Goal: Task Accomplishment & Management: Use online tool/utility

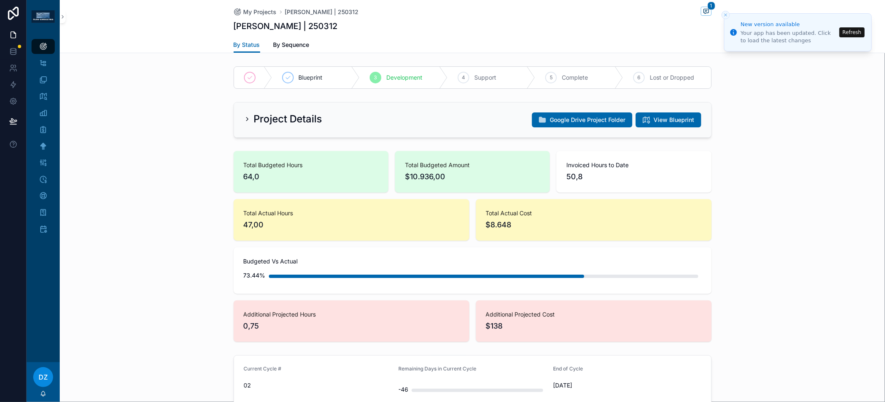
scroll to position [326, 0]
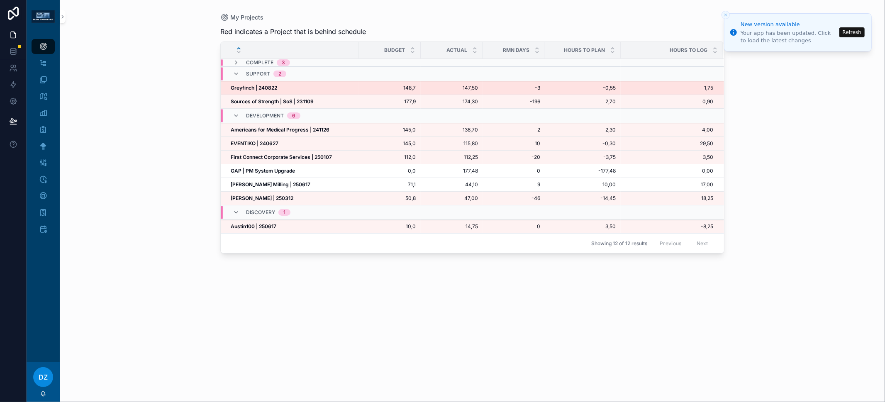
click at [260, 85] on strong "Greyfinch | 240822" at bounding box center [254, 88] width 46 height 6
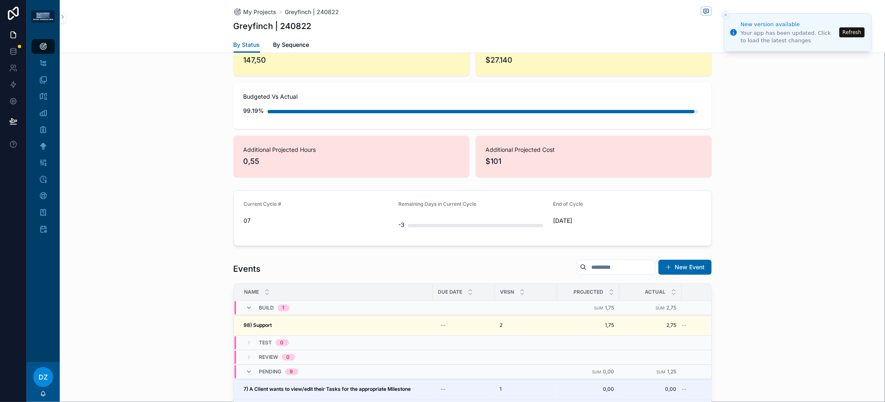
scroll to position [278, 0]
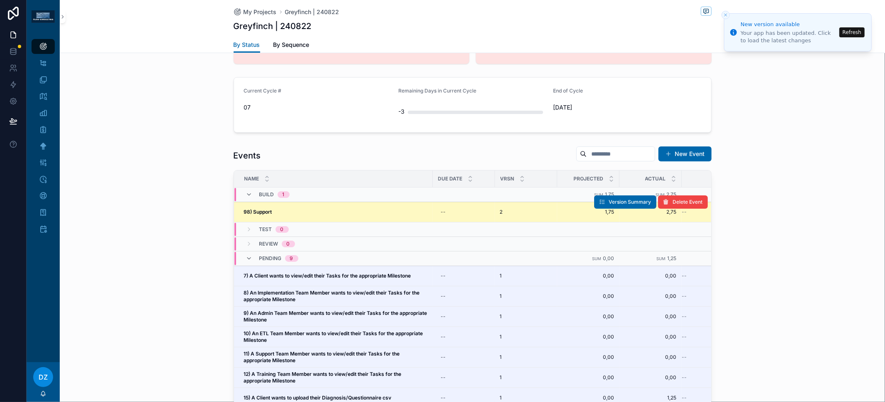
click at [271, 209] on div "98) Support 98) Support" at bounding box center [336, 212] width 184 height 7
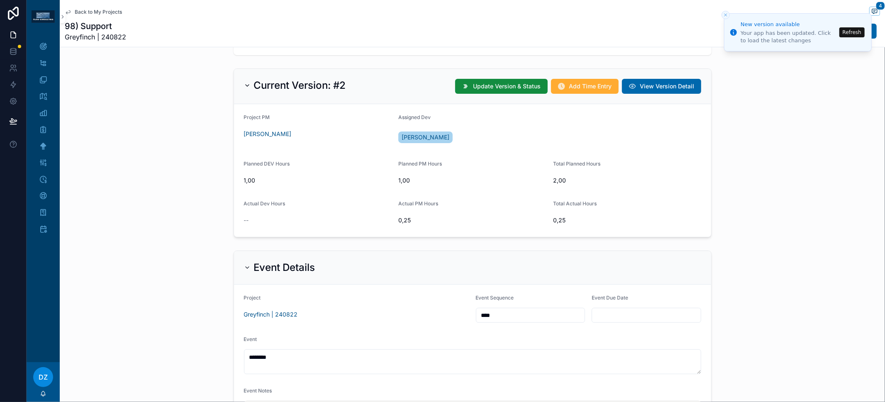
scroll to position [376, 0]
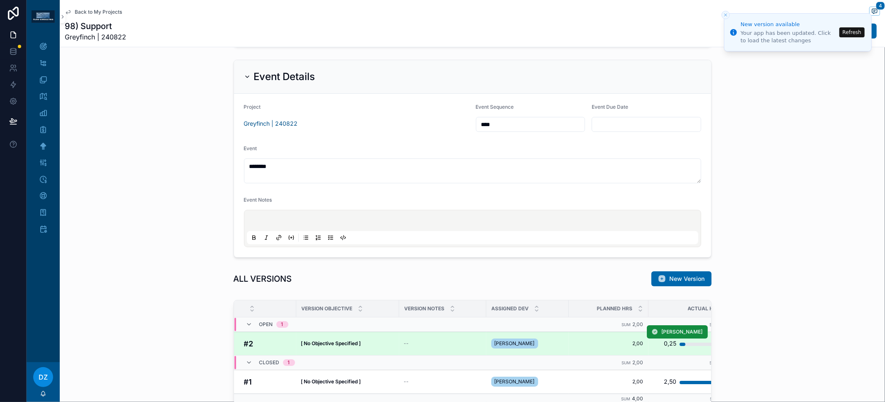
click at [321, 342] on strong "[ No Objective Specified ]" at bounding box center [331, 343] width 60 height 6
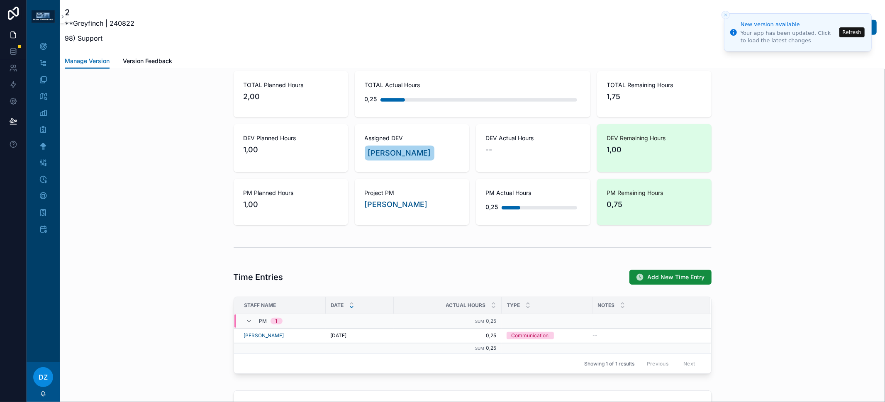
scroll to position [492, 0]
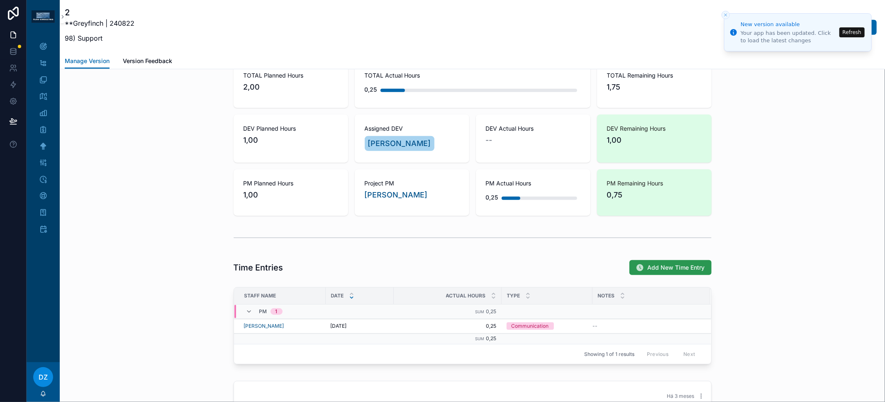
click at [651, 263] on span "Add New Time Entry" at bounding box center [675, 267] width 57 height 8
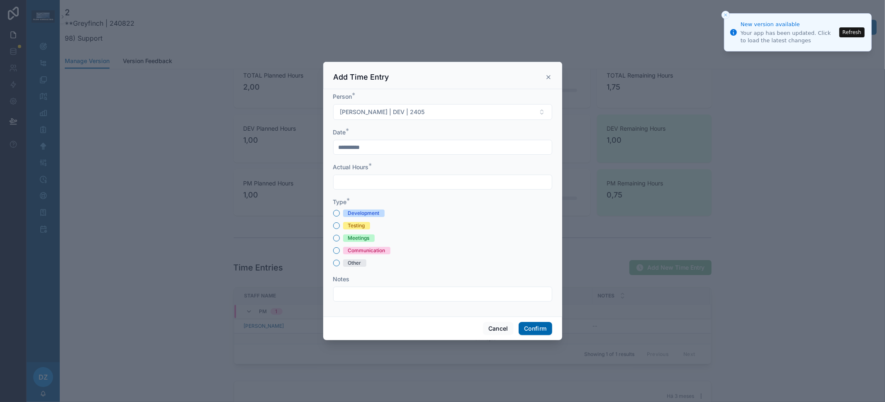
click at [368, 214] on div "Development" at bounding box center [364, 212] width 32 height 7
click at [340, 214] on button "Development" at bounding box center [336, 213] width 7 height 7
click at [362, 239] on div "Meetings" at bounding box center [359, 237] width 22 height 7
click at [340, 239] on button "Meetings" at bounding box center [336, 238] width 7 height 7
click at [365, 179] on input "text" at bounding box center [442, 182] width 218 height 12
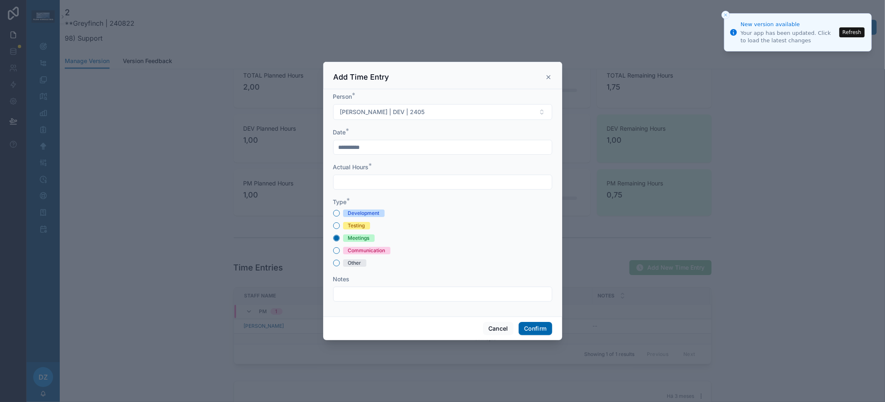
type input "****"
click at [385, 294] on input "text" at bounding box center [442, 294] width 218 height 12
type input "**********"
click at [548, 78] on icon at bounding box center [548, 76] width 3 height 3
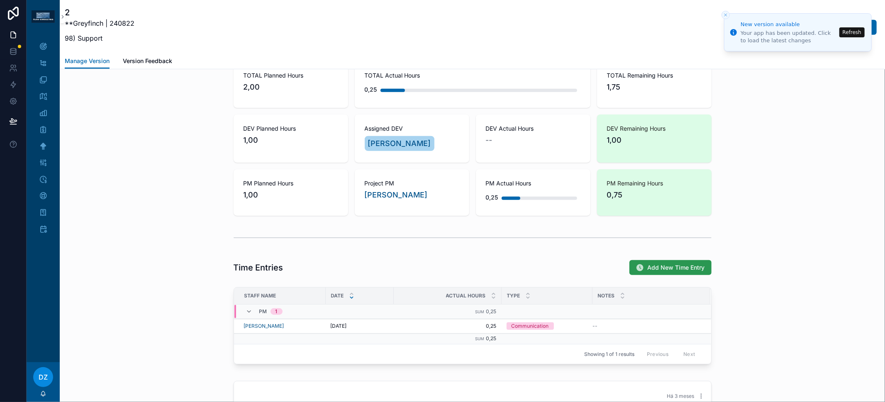
click at [640, 263] on icon "scrollable content" at bounding box center [640, 267] width 8 height 8
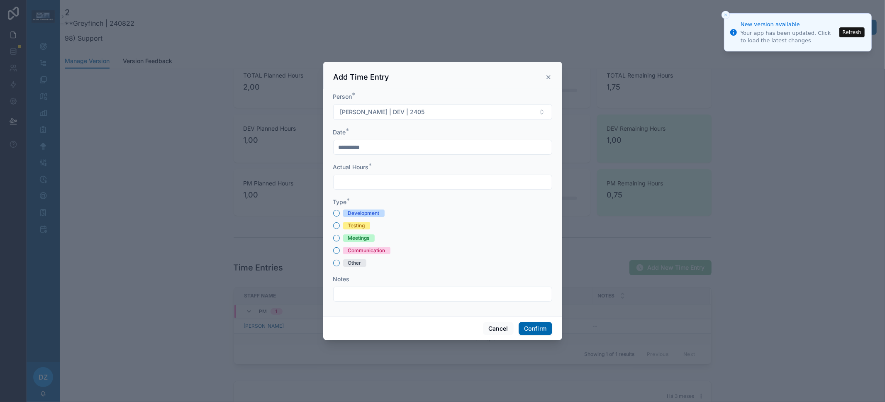
click at [377, 182] on input "text" at bounding box center [442, 182] width 218 height 12
type input "****"
click at [406, 292] on input "text" at bounding box center [442, 294] width 218 height 12
type input "**********"
click at [547, 80] on icon at bounding box center [548, 77] width 7 height 7
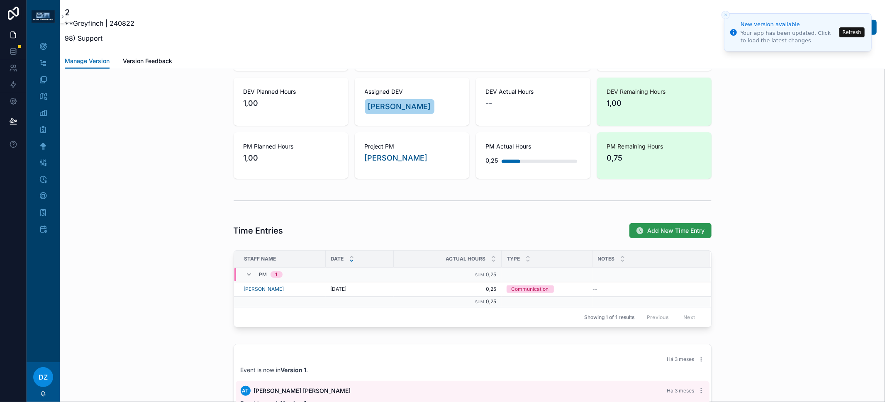
scroll to position [529, 0]
click at [665, 226] on span "Add New Time Entry" at bounding box center [675, 230] width 57 height 8
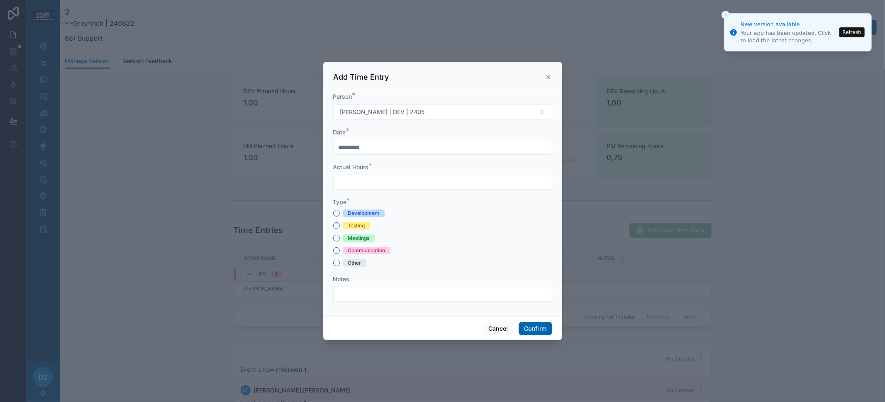
click at [370, 253] on div "Communication" at bounding box center [366, 250] width 37 height 7
click at [340, 253] on button "Communication" at bounding box center [336, 250] width 7 height 7
click at [375, 176] on input "text" at bounding box center [442, 182] width 218 height 12
type input "****"
click at [387, 282] on div "Notes" at bounding box center [442, 279] width 219 height 8
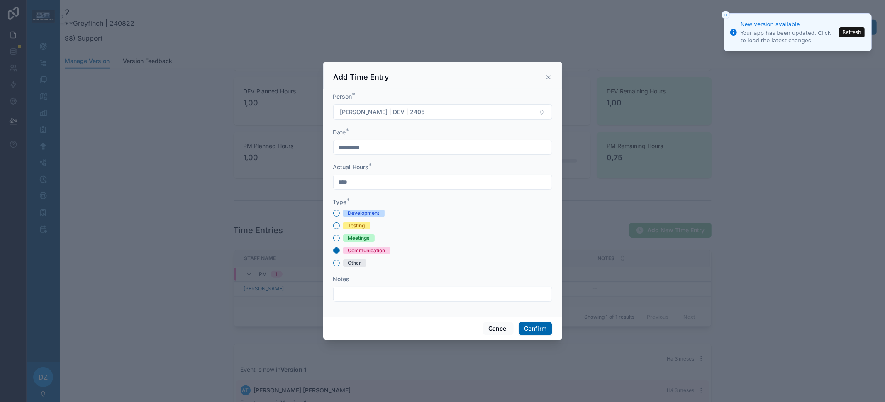
click at [388, 297] on input "text" at bounding box center [442, 294] width 218 height 12
type input "**********"
click at [526, 333] on button "Confirm" at bounding box center [534, 328] width 33 height 13
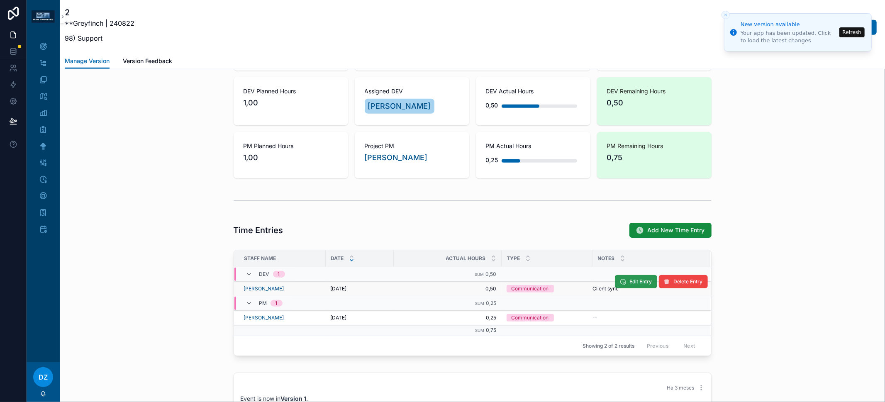
click at [638, 283] on button "Edit Entry" at bounding box center [636, 281] width 42 height 13
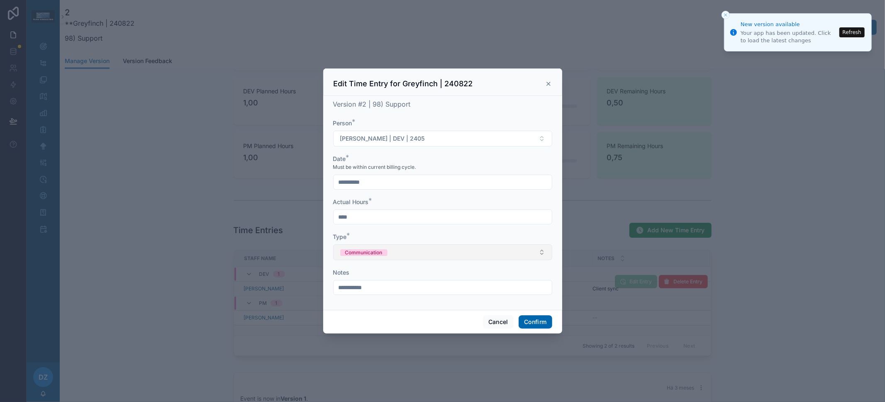
click at [370, 254] on div "Communication" at bounding box center [363, 252] width 37 height 7
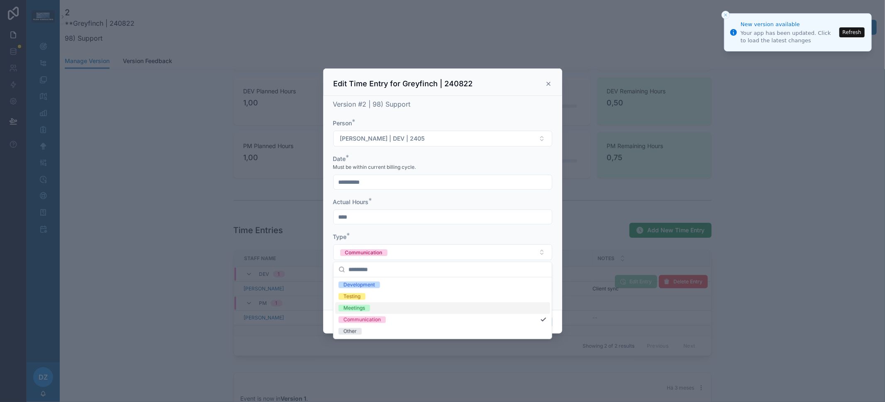
click at [382, 304] on div "Meetings" at bounding box center [442, 308] width 215 height 12
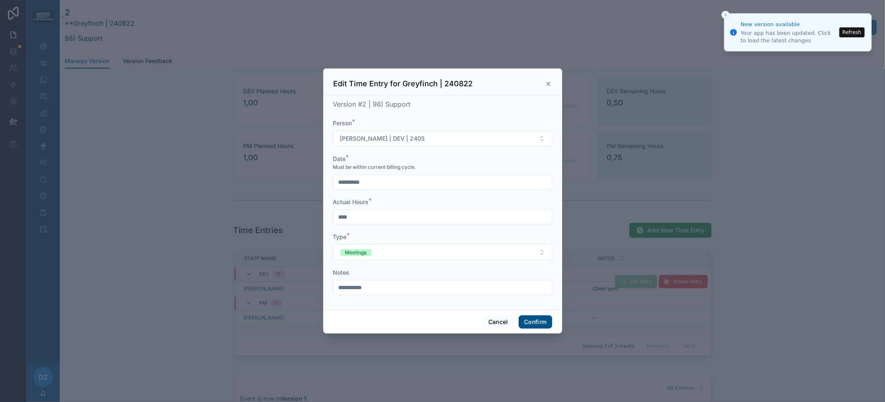
click at [546, 316] on button "Confirm" at bounding box center [534, 321] width 33 height 13
